Goal: Transaction & Acquisition: Purchase product/service

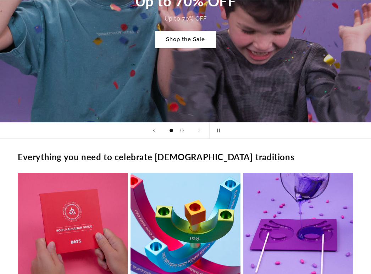
click at [186, 42] on link "Shop the Sale" at bounding box center [185, 39] width 60 height 17
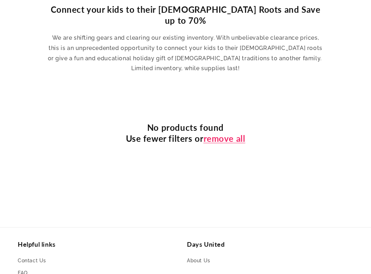
scroll to position [319, 0]
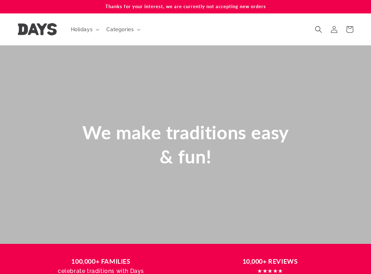
scroll to position [0, 371]
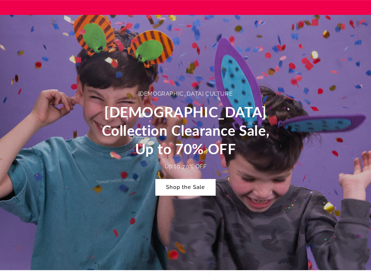
scroll to position [390, 0]
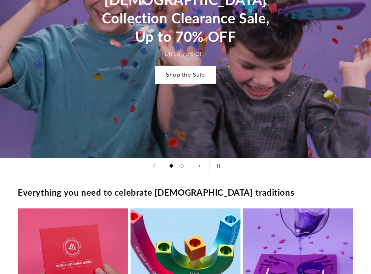
click at [193, 75] on link "Shop the Sale" at bounding box center [185, 75] width 60 height 17
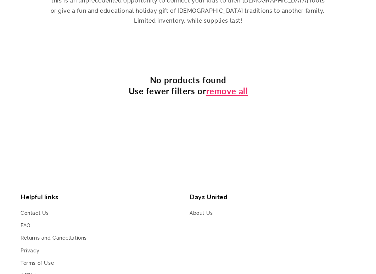
scroll to position [355, 0]
